Goal: Information Seeking & Learning: Learn about a topic

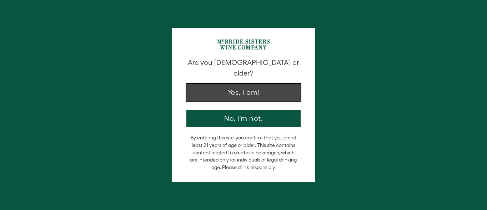
click at [266, 84] on button "Yes, I am!" at bounding box center [243, 92] width 114 height 17
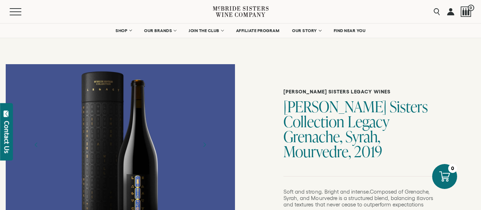
click at [308, 122] on h1 "[PERSON_NAME] Sisters Collection Legacy Grenache, Syrah, Mourvedre, 2019" at bounding box center [361, 129] width 155 height 60
copy h1 "Legacy"
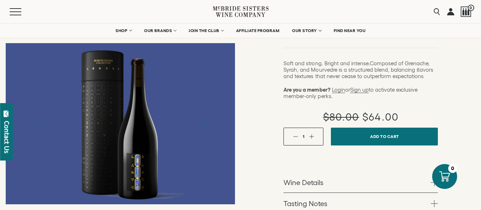
scroll to position [43, 0]
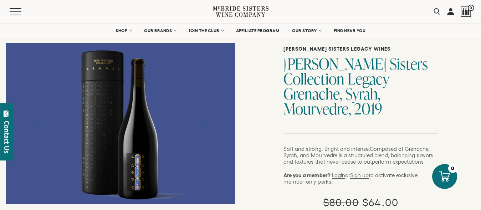
click at [143, 149] on div at bounding box center [120, 124] width 135 height 161
click at [143, 155] on div at bounding box center [120, 124] width 135 height 161
click at [302, 63] on h1 "[PERSON_NAME] Sisters Collection Legacy Grenache, Syrah, Mourvedre, 2019" at bounding box center [361, 86] width 155 height 60
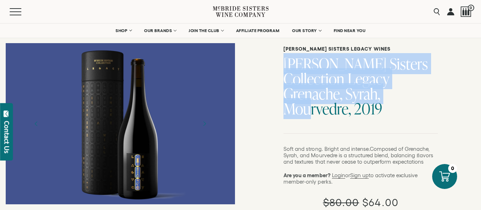
drag, startPoint x: 302, startPoint y: 63, endPoint x: 308, endPoint y: 89, distance: 27.1
click at [308, 89] on h1 "[PERSON_NAME] Sisters Collection Legacy Grenache, Syrah, Mourvedre, 2019" at bounding box center [361, 86] width 155 height 60
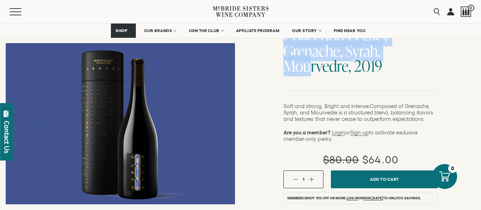
copy h1 "McBride Sisters Collection Legacy Grenache, Syrah, Mourvedre"
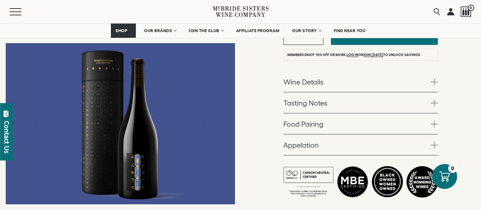
scroll to position [214, 0]
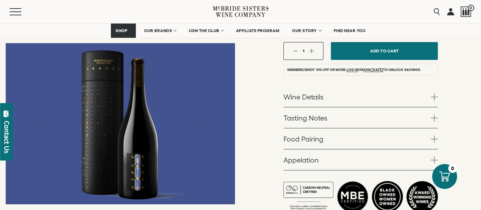
click at [349, 86] on link "Wine Details" at bounding box center [361, 96] width 155 height 21
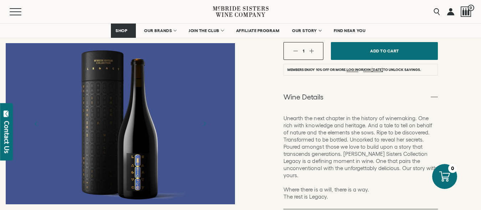
click at [339, 86] on link "Wine Details" at bounding box center [361, 96] width 155 height 21
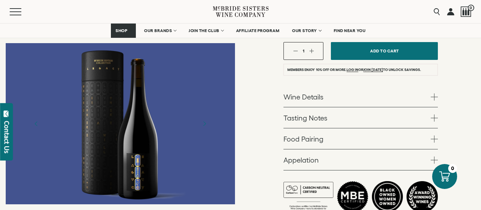
click at [339, 86] on link "Wine Details" at bounding box center [361, 96] width 155 height 21
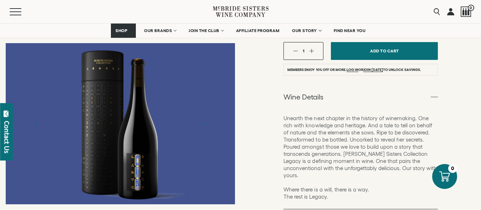
click at [351, 86] on link "Wine Details" at bounding box center [361, 96] width 155 height 21
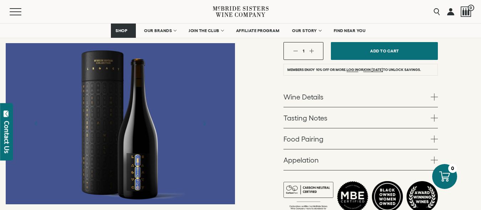
click at [348, 107] on link "Tasting Notes" at bounding box center [361, 117] width 155 height 21
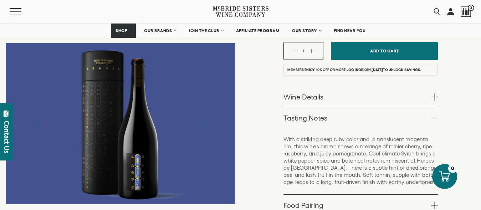
click at [350, 107] on link "Tasting Notes" at bounding box center [361, 117] width 155 height 21
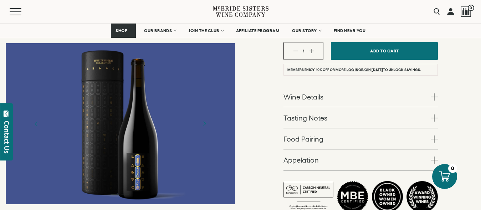
click at [342, 128] on link "Food Pairing" at bounding box center [361, 138] width 155 height 21
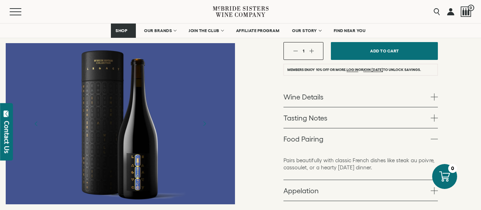
click at [341, 128] on link "Food Pairing" at bounding box center [361, 138] width 155 height 21
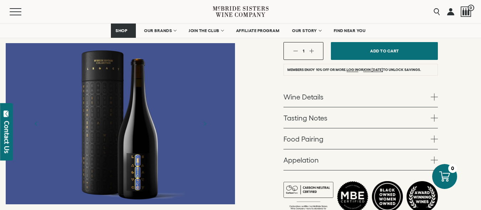
click at [329, 150] on link "Appelation" at bounding box center [361, 160] width 155 height 21
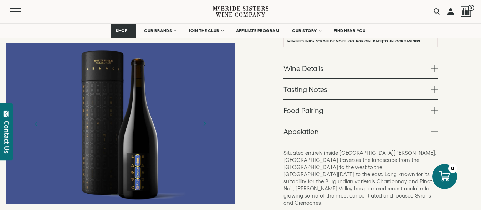
scroll to position [300, 0]
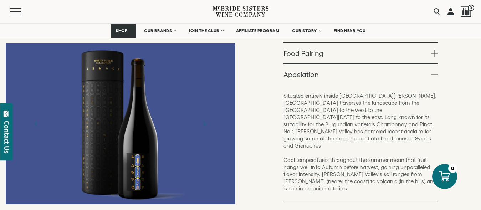
click at [341, 92] on p "Situated entirely inside San Luis Obispo County, Edna Valley traverses the land…" at bounding box center [361, 142] width 155 height 100
drag, startPoint x: 341, startPoint y: 81, endPoint x: 382, endPoint y: 81, distance: 40.7
click at [351, 92] on p "Situated entirely inside San Luis Obispo County, Edna Valley traverses the land…" at bounding box center [361, 142] width 155 height 100
copy p "San Luis Obispo County"
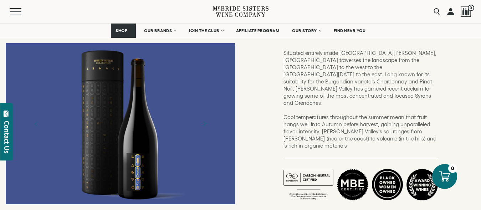
scroll to position [257, 0]
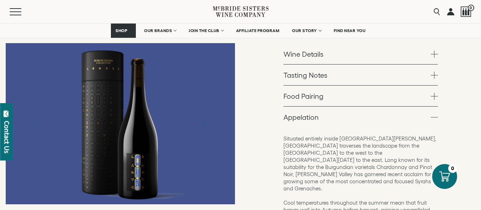
click at [351, 107] on link "Appelation" at bounding box center [361, 117] width 155 height 21
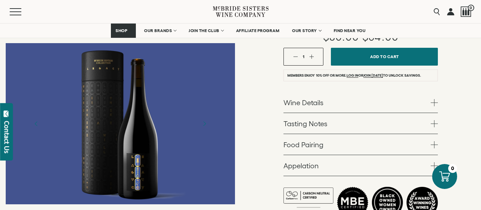
scroll to position [171, 0]
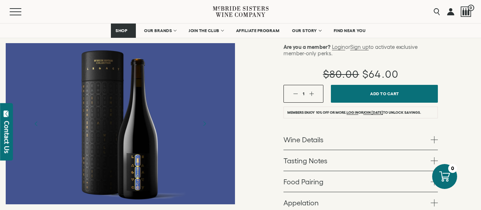
click at [351, 129] on link "Wine Details" at bounding box center [361, 139] width 155 height 21
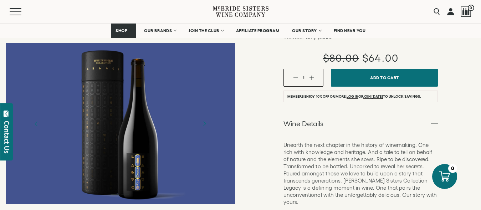
scroll to position [214, 0]
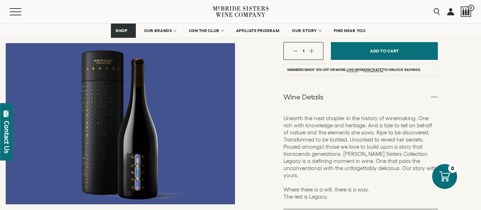
click at [295, 115] on p "Unearth the next chapter in the history of winemaking. One rich with knowledge …" at bounding box center [361, 158] width 155 height 86
click at [297, 115] on p "Unearth the next chapter in the history of winemaking. One rich with knowledge …" at bounding box center [361, 158] width 155 height 86
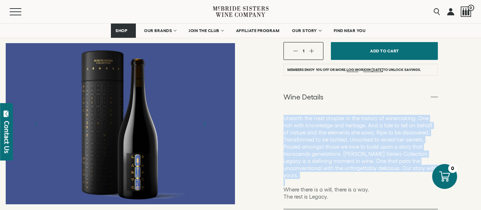
drag, startPoint x: 297, startPoint y: 104, endPoint x: 325, endPoint y: 160, distance: 62.7
click at [325, 160] on p "Unearth the next chapter in the history of winemaking. One rich with knowledge …" at bounding box center [361, 158] width 155 height 86
click at [335, 154] on p "Unearth the next chapter in the history of winemaking. One rich with knowledge …" at bounding box center [361, 158] width 155 height 86
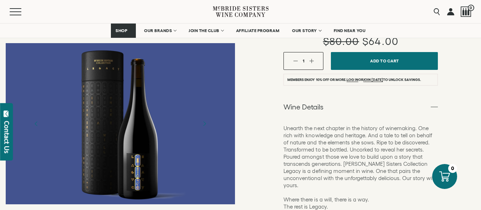
scroll to position [128, 0]
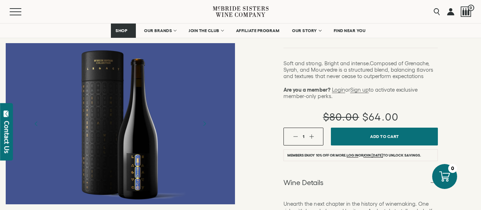
click at [351, 172] on link "Wine Details" at bounding box center [361, 182] width 155 height 21
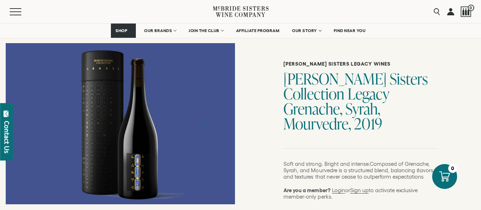
scroll to position [86, 0]
